Goal: Task Accomplishment & Management: Complete application form

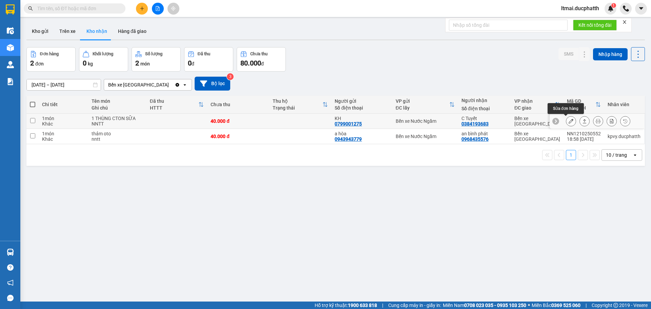
click at [569, 119] on icon at bounding box center [571, 121] width 5 height 5
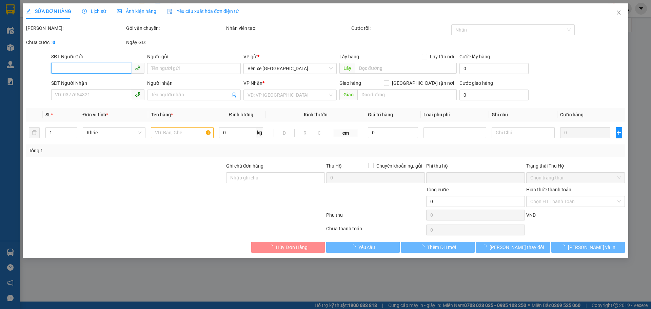
type input "0799001275"
type input "KH"
type input "0384193683"
type input "C Tuyết"
type input "0"
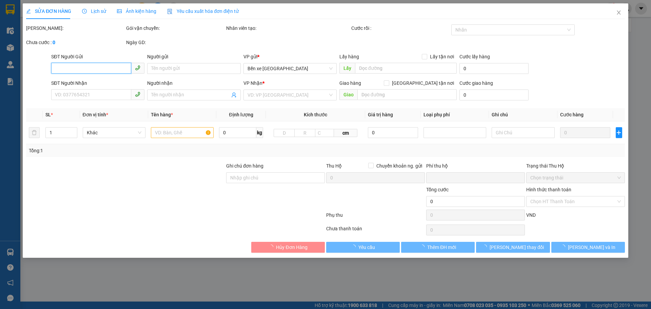
type input "40.000"
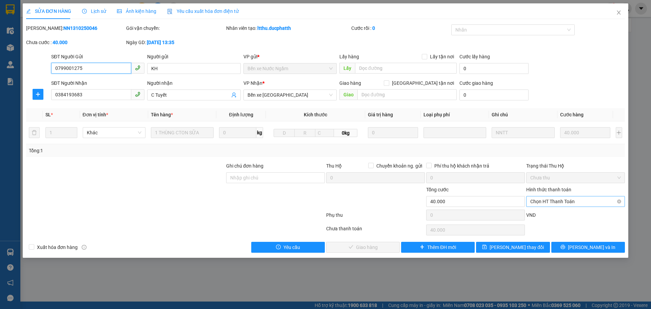
click at [561, 200] on span "Chọn HT Thanh Toán" at bounding box center [575, 201] width 91 height 10
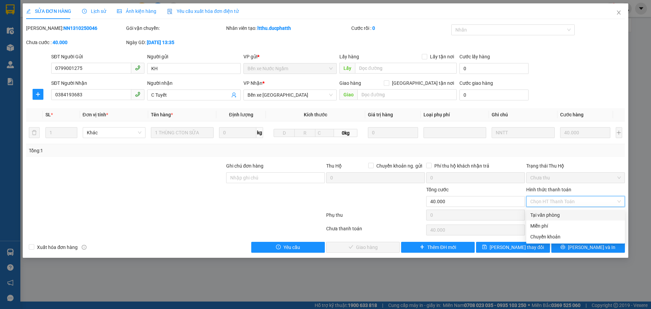
click at [545, 212] on div "Tại văn phòng" at bounding box center [575, 214] width 91 height 7
type input "0"
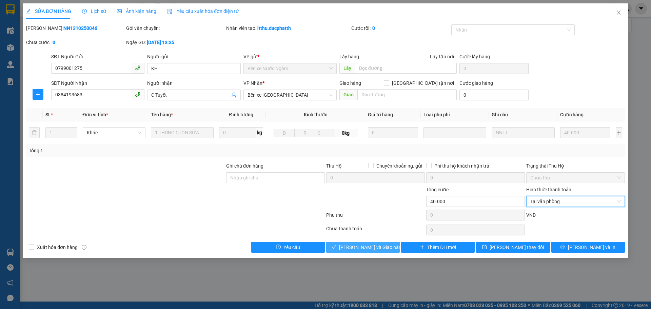
click at [388, 244] on button "[PERSON_NAME] và Giao hàng" at bounding box center [363, 247] width 74 height 11
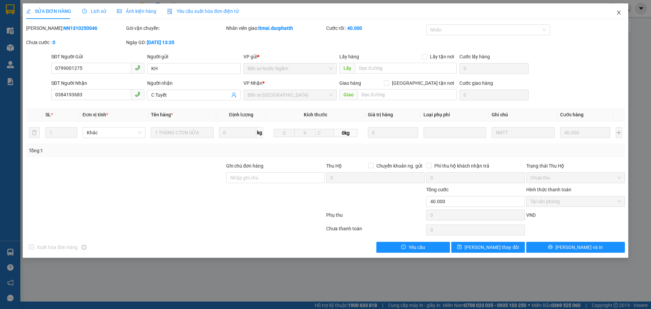
click at [619, 13] on icon "close" at bounding box center [618, 12] width 5 height 5
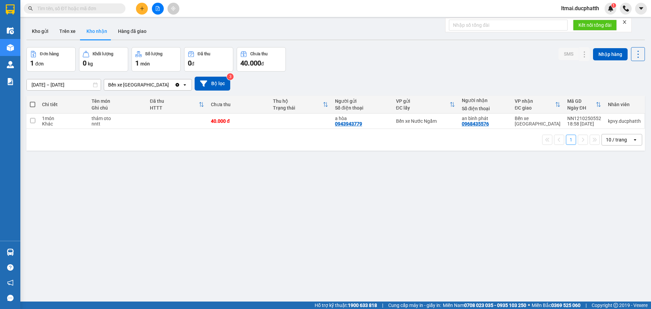
click at [78, 8] on input "text" at bounding box center [77, 8] width 80 height 7
paste input "0373653998"
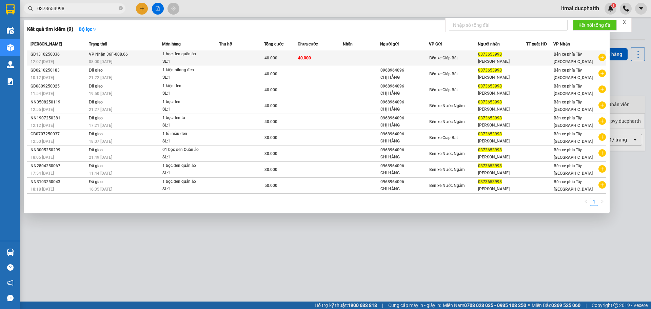
type input "0373653998"
click at [226, 60] on td at bounding box center [241, 58] width 45 height 16
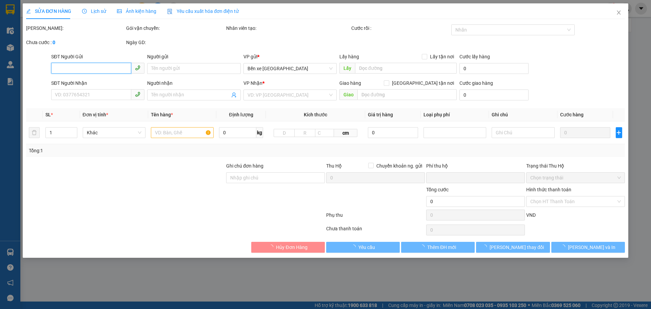
type input "0373653998"
type input "[PERSON_NAME]"
type input "0"
type input "40.000"
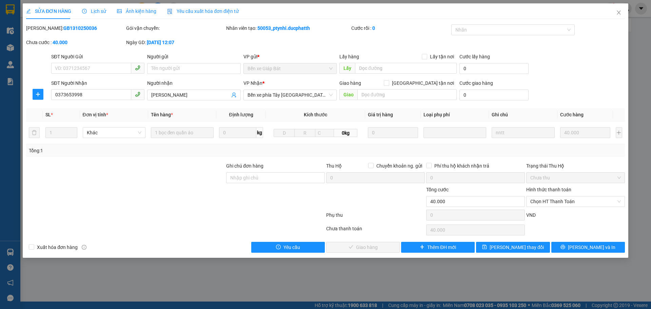
click at [91, 12] on span "Lịch sử" at bounding box center [94, 10] width 24 height 5
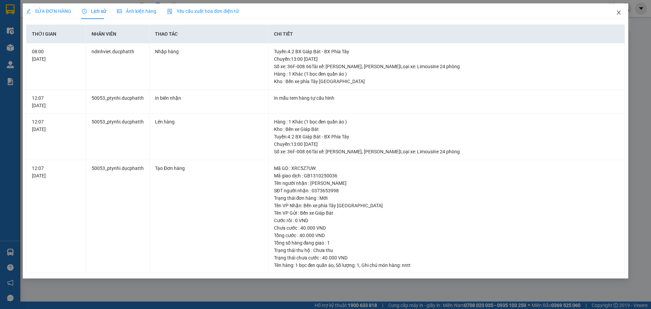
click at [618, 12] on icon "close" at bounding box center [618, 12] width 5 height 5
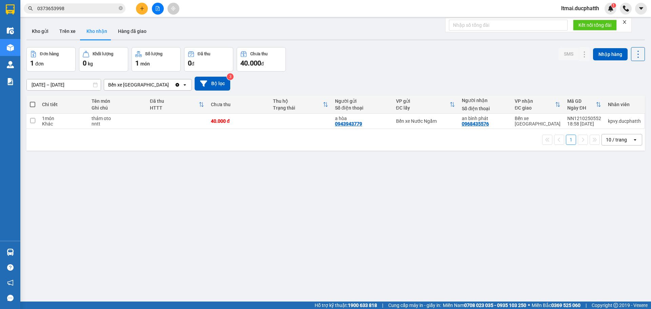
click at [73, 9] on input "0373653998" at bounding box center [77, 8] width 80 height 7
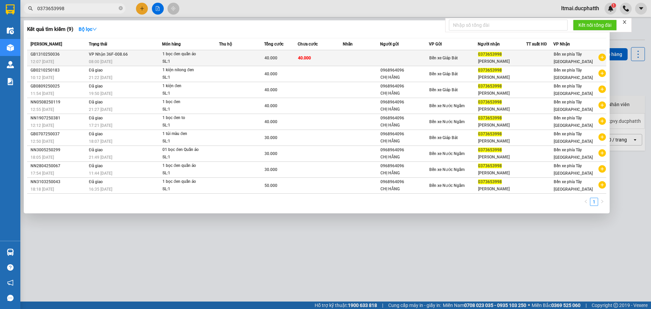
click at [245, 59] on td at bounding box center [241, 58] width 45 height 16
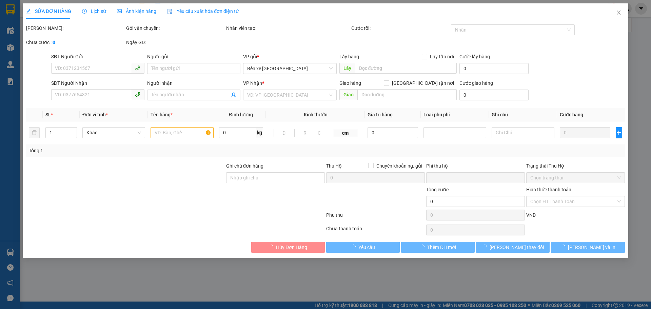
type input "0373653998"
type input "[PERSON_NAME]"
type input "0"
type input "40.000"
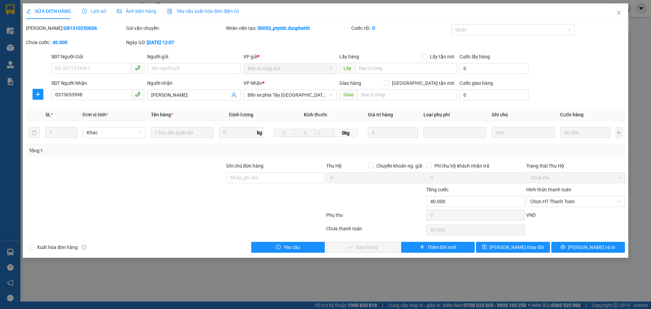
click at [102, 7] on div "Lịch sử" at bounding box center [94, 10] width 24 height 7
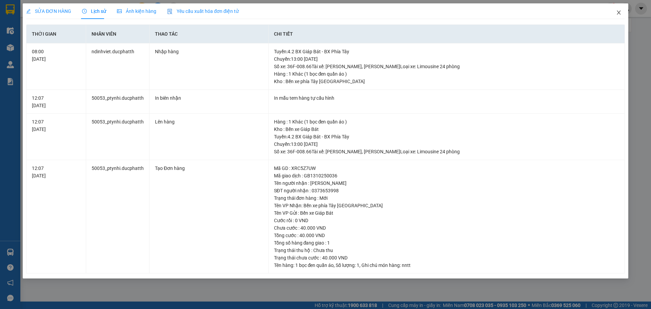
click at [617, 13] on icon "close" at bounding box center [618, 12] width 5 height 5
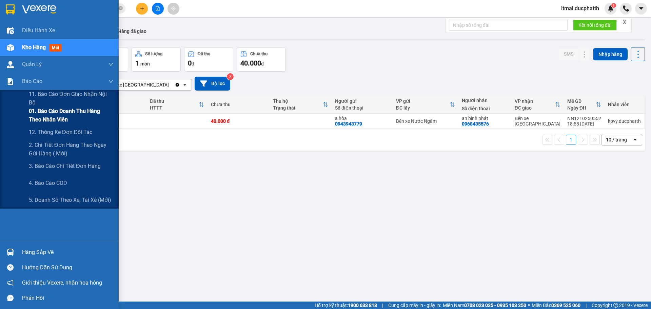
click at [47, 111] on span "01. Báo cáo doanh thu hàng theo nhân viên" at bounding box center [71, 115] width 85 height 17
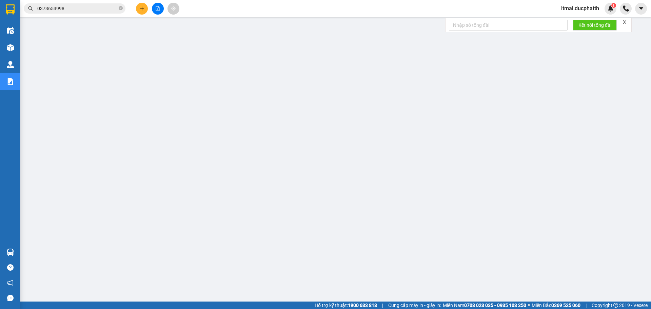
click at [83, 10] on input "0373653998" at bounding box center [77, 8] width 80 height 7
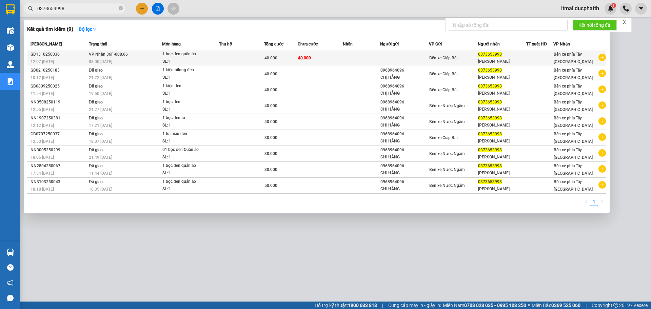
click at [329, 62] on td "40.000" at bounding box center [320, 58] width 45 height 16
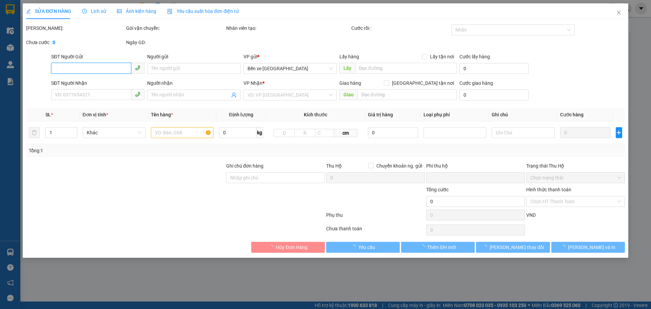
type input "0373653998"
type input "[PERSON_NAME]"
type input "0"
type input "40.000"
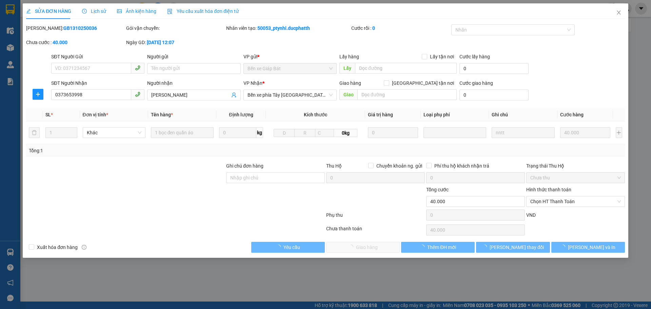
click at [100, 13] on span "Lịch sử" at bounding box center [94, 10] width 24 height 5
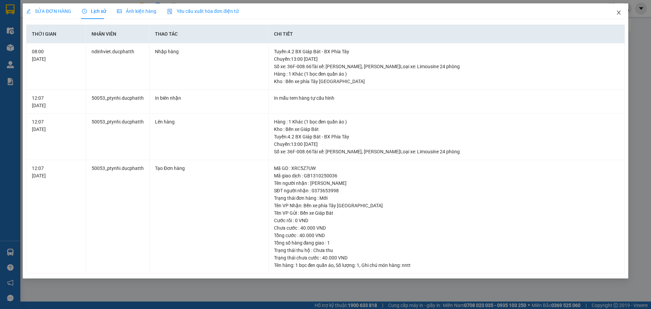
click at [618, 14] on icon "close" at bounding box center [619, 13] width 4 height 4
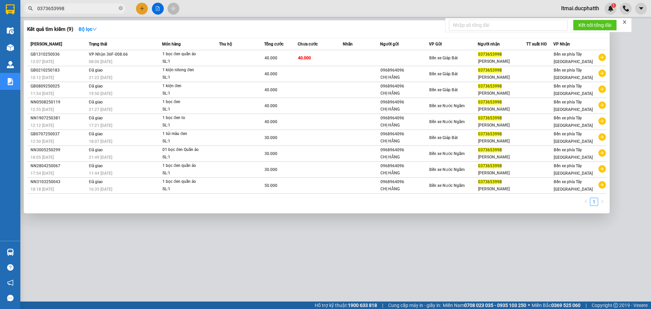
click at [100, 8] on input "0373653998" at bounding box center [77, 8] width 80 height 7
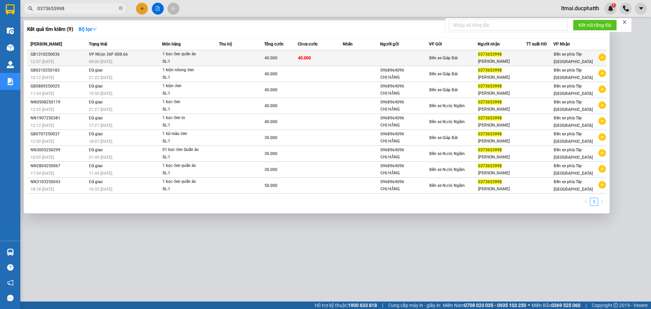
click at [103, 56] on span "VP Nhận 36F-008.66" at bounding box center [108, 54] width 39 height 5
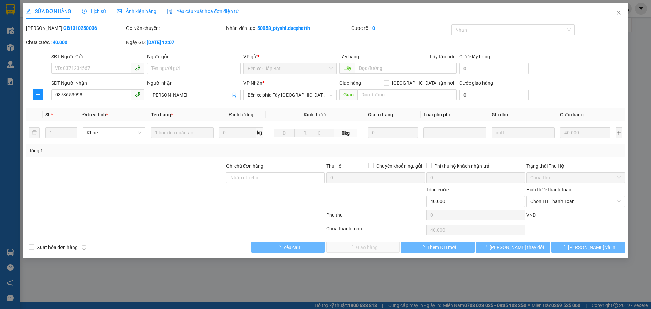
type input "0373653998"
type input "[PERSON_NAME]"
type input "0"
type input "40.000"
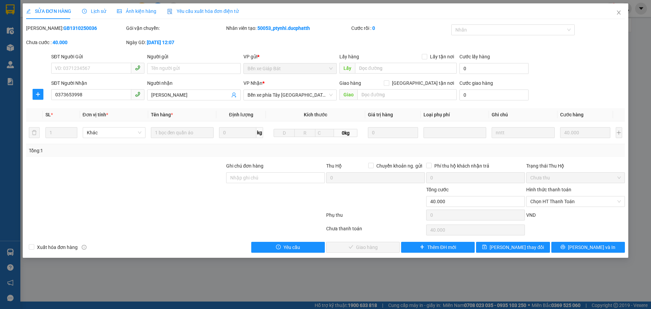
click at [103, 9] on span "Lịch sử" at bounding box center [94, 10] width 24 height 5
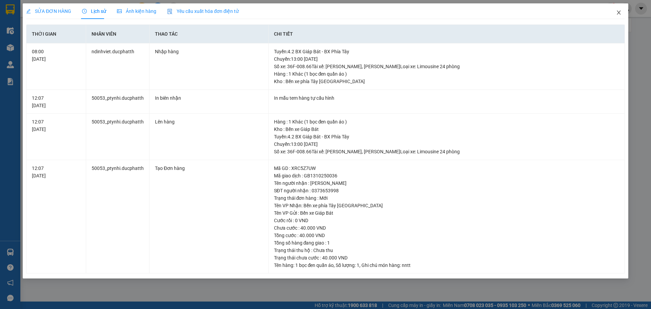
click at [618, 14] on icon "close" at bounding box center [619, 13] width 4 height 4
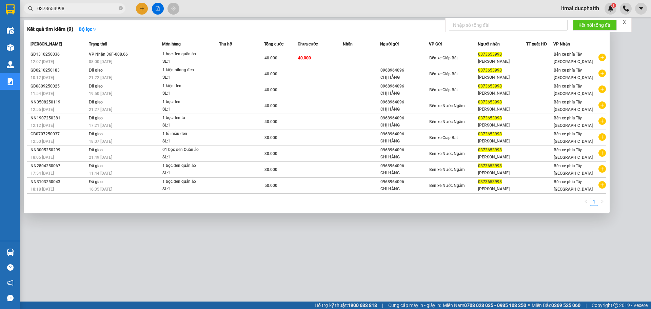
click at [99, 10] on input "0373653998" at bounding box center [77, 8] width 80 height 7
click at [288, 256] on div at bounding box center [325, 154] width 651 height 309
